Goal: Task Accomplishment & Management: Complete application form

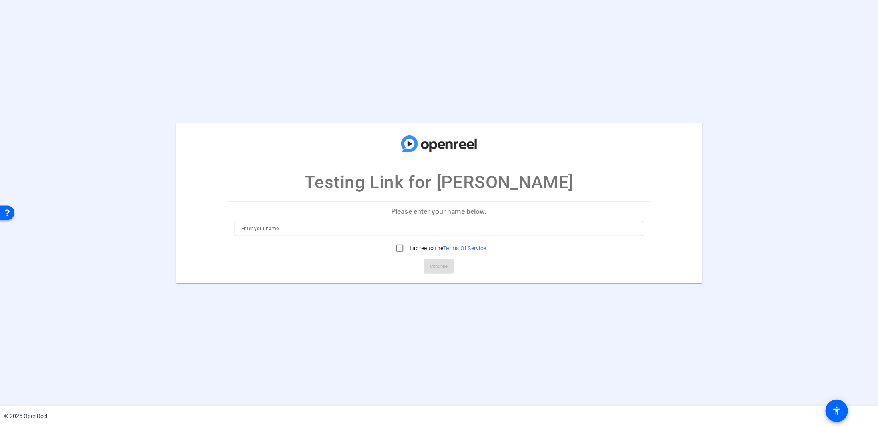
click at [256, 230] on input at bounding box center [439, 229] width 396 height 10
type input "[PERSON_NAME]"
drag, startPoint x: 400, startPoint y: 249, endPoint x: 415, endPoint y: 260, distance: 18.6
click at [400, 250] on input "I agree to the Terms Of Service" at bounding box center [400, 248] width 16 height 16
checkbox input "true"
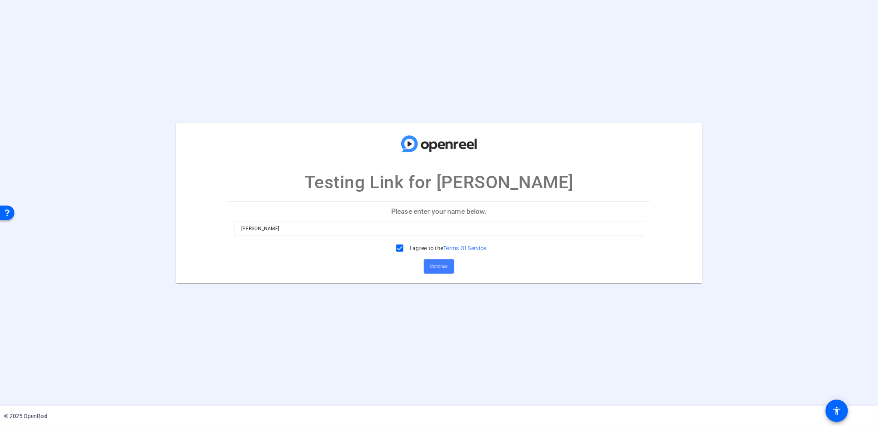
click at [439, 268] on span "Continue" at bounding box center [439, 267] width 18 height 12
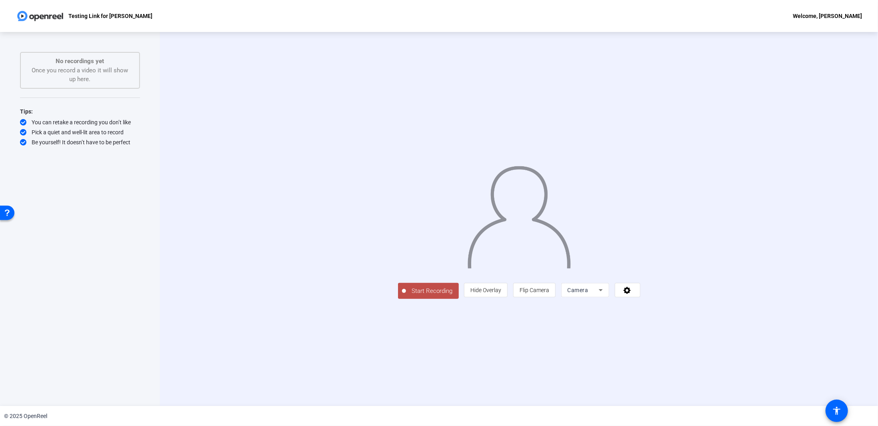
click at [111, 68] on div "No recordings yet Once you record a video it will show up here." at bounding box center [80, 70] width 102 height 27
click at [93, 68] on div "No recordings yet Once you record a video it will show up here." at bounding box center [80, 70] width 102 height 27
click at [93, 69] on div "No recordings yet Once you record a video it will show up here." at bounding box center [80, 70] width 102 height 27
